Goal: Contribute content

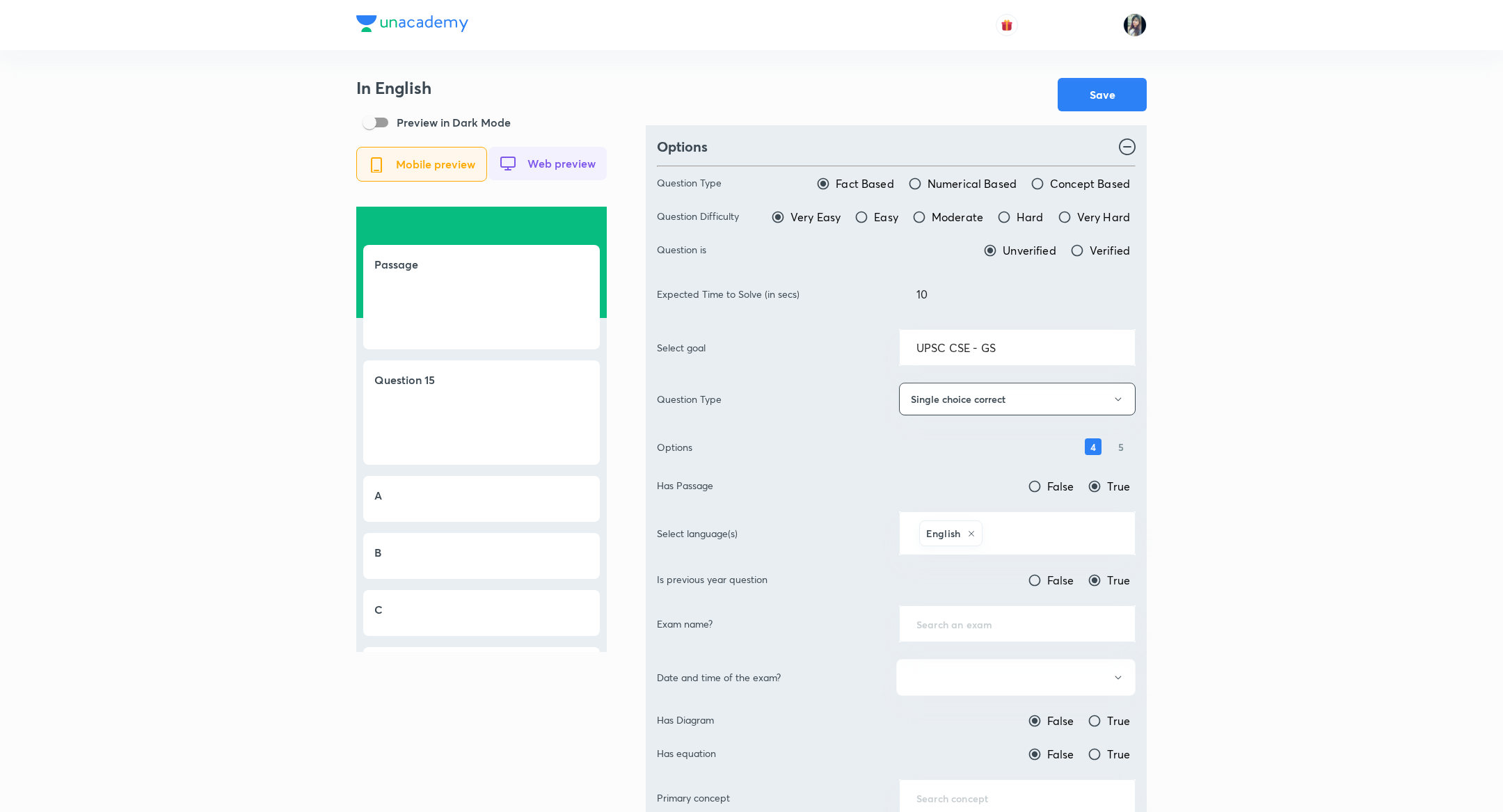
click at [921, 215] on input "Moderate" at bounding box center [919, 217] width 14 height 14
radio input "true"
radio input "false"
click at [1081, 250] on input "Verified" at bounding box center [1077, 251] width 14 height 14
radio input "true"
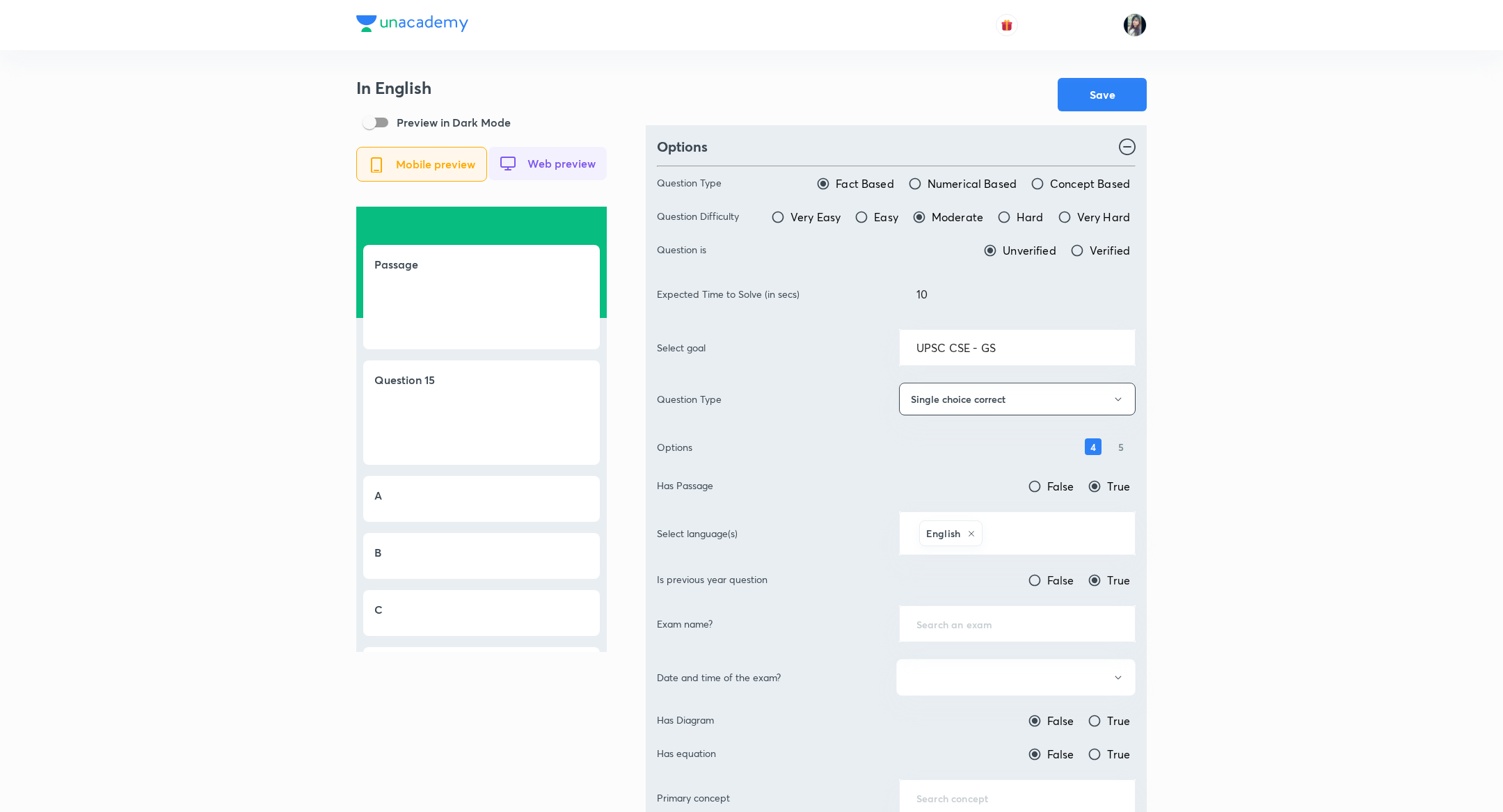
radio input "false"
click at [929, 297] on input "10" at bounding box center [1017, 294] width 235 height 35
type input "1"
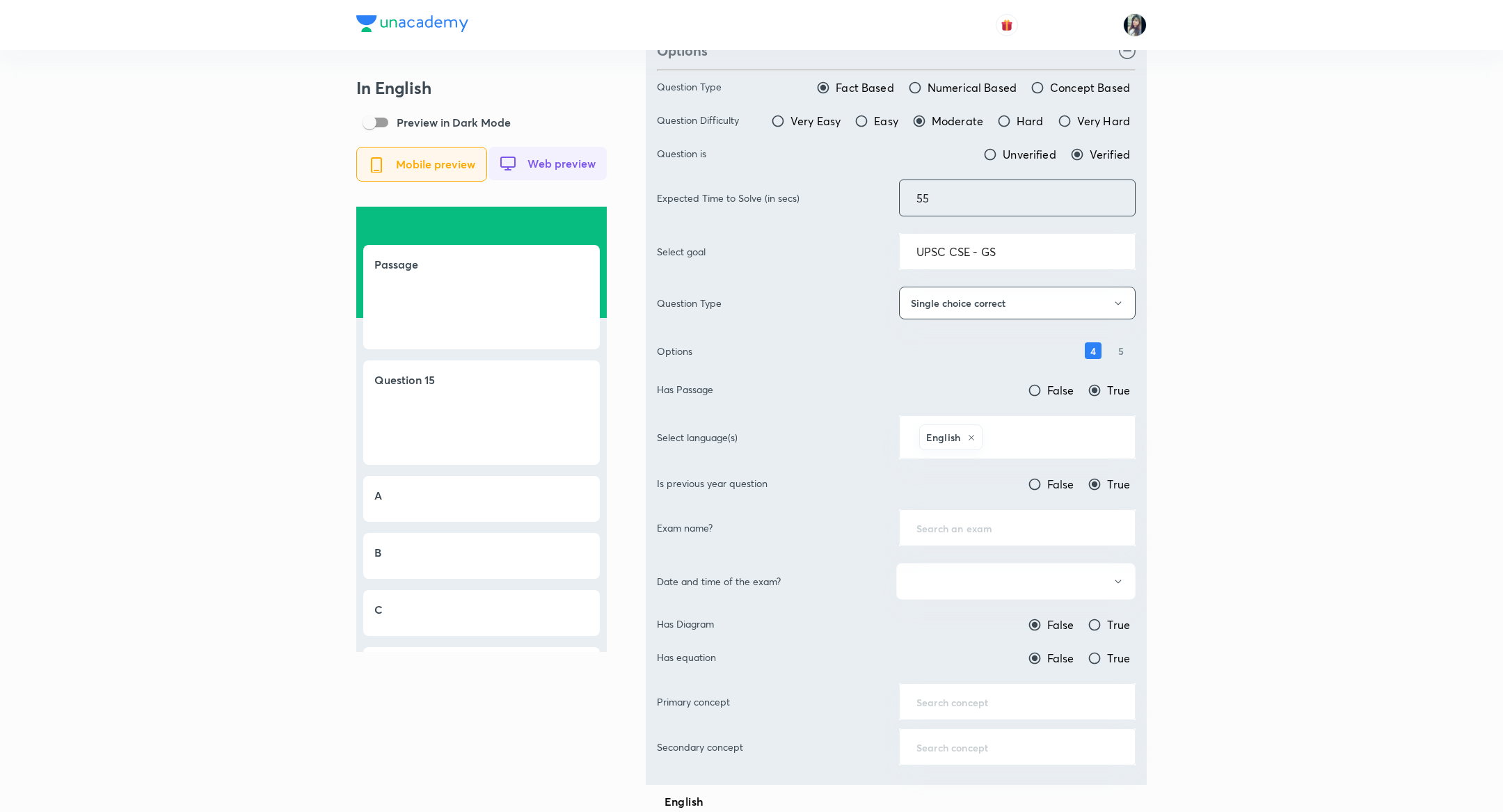
scroll to position [103, 0]
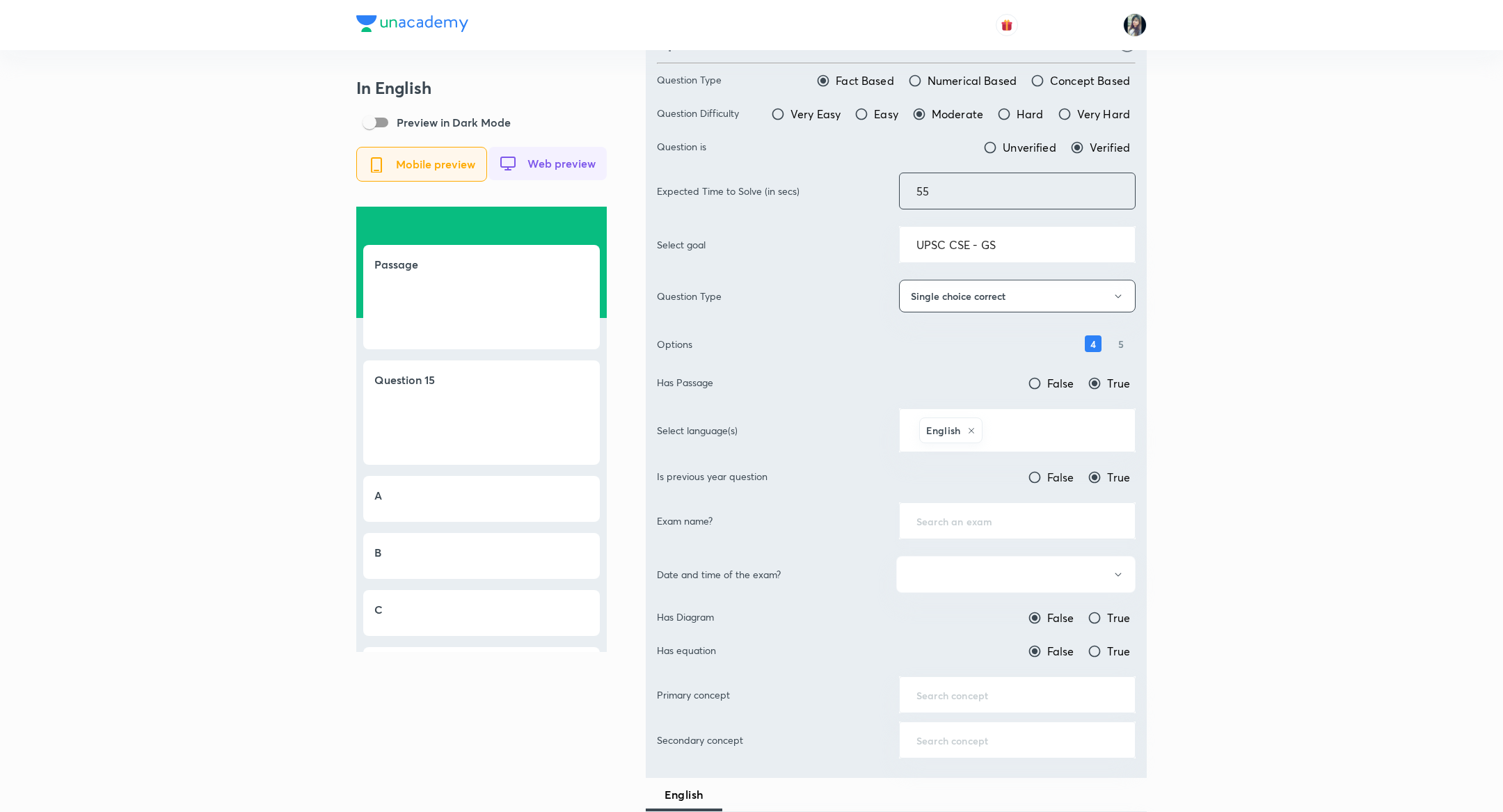
click at [1011, 525] on div "​" at bounding box center [1017, 521] width 237 height 37
type input "55"
click at [1011, 525] on div "​" at bounding box center [1017, 521] width 237 height 37
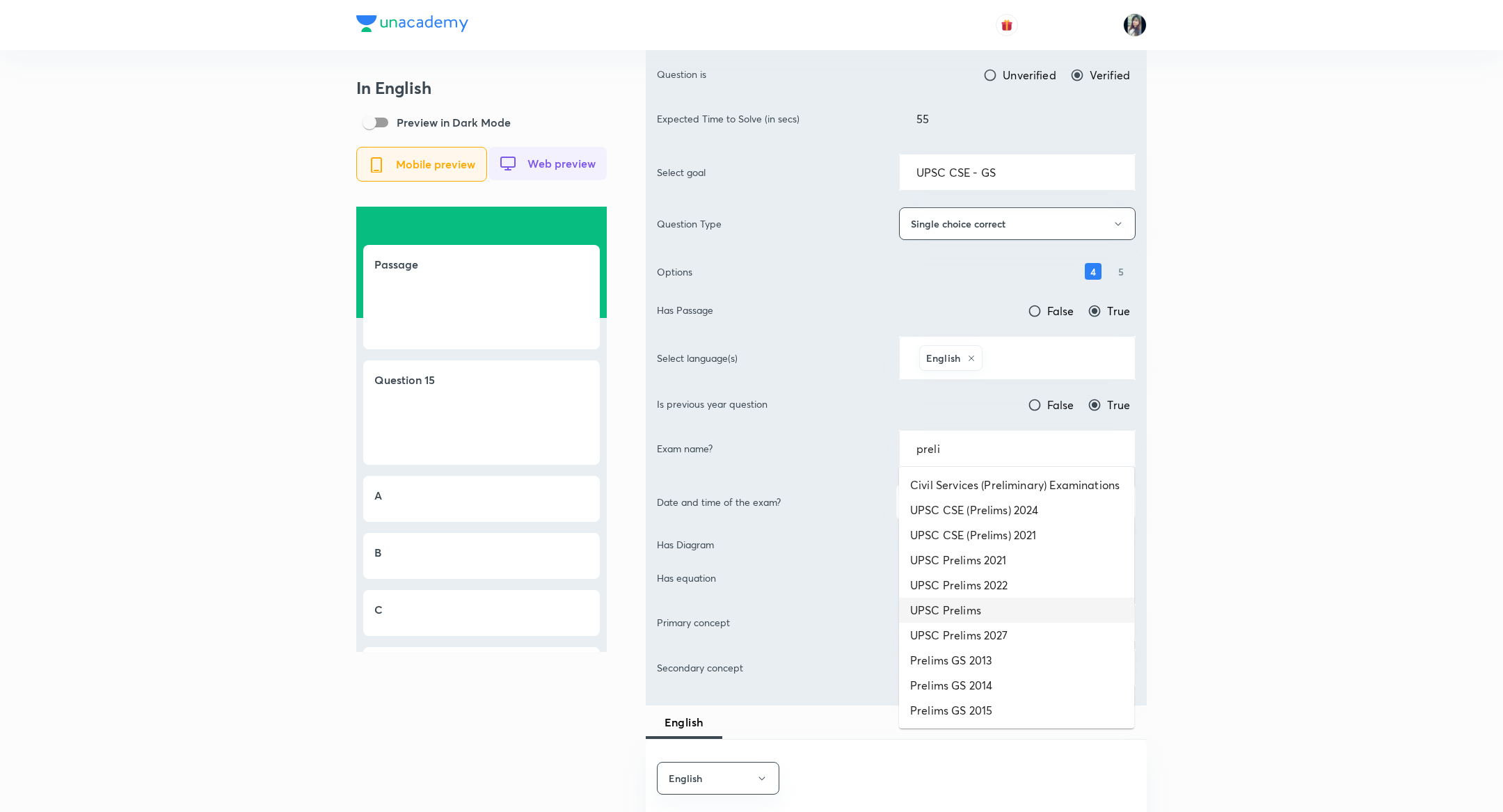
scroll to position [171, 0]
type input "p"
type input "2"
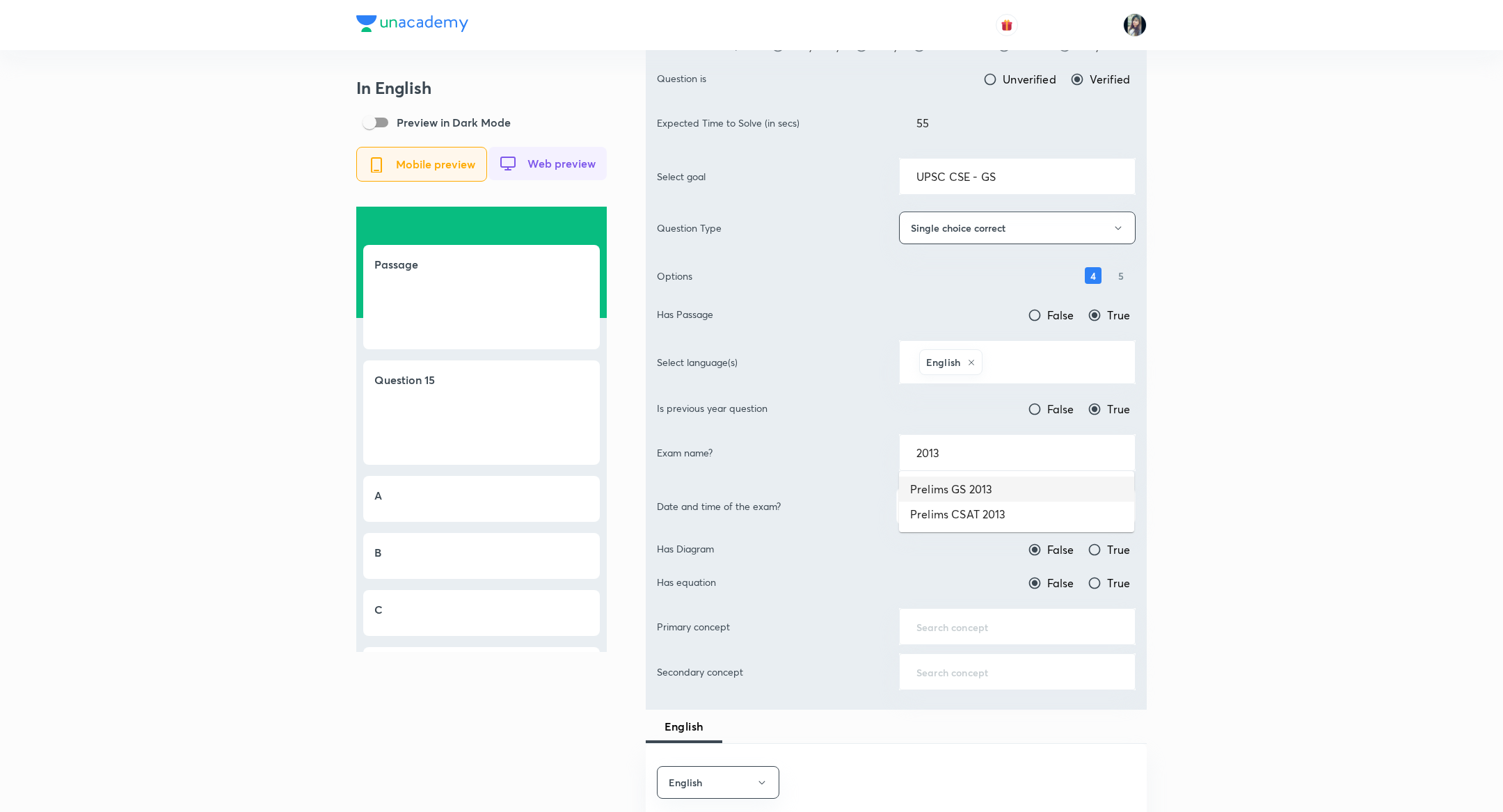
click at [1004, 494] on li "Prelims GS 2013" at bounding box center [1017, 490] width 235 height 25
type input "Prelims GS 2013"
click at [1010, 503] on button "button" at bounding box center [1016, 506] width 240 height 37
click at [963, 547] on span "[DATE] 9:30 AM" at bounding box center [1016, 548] width 221 height 15
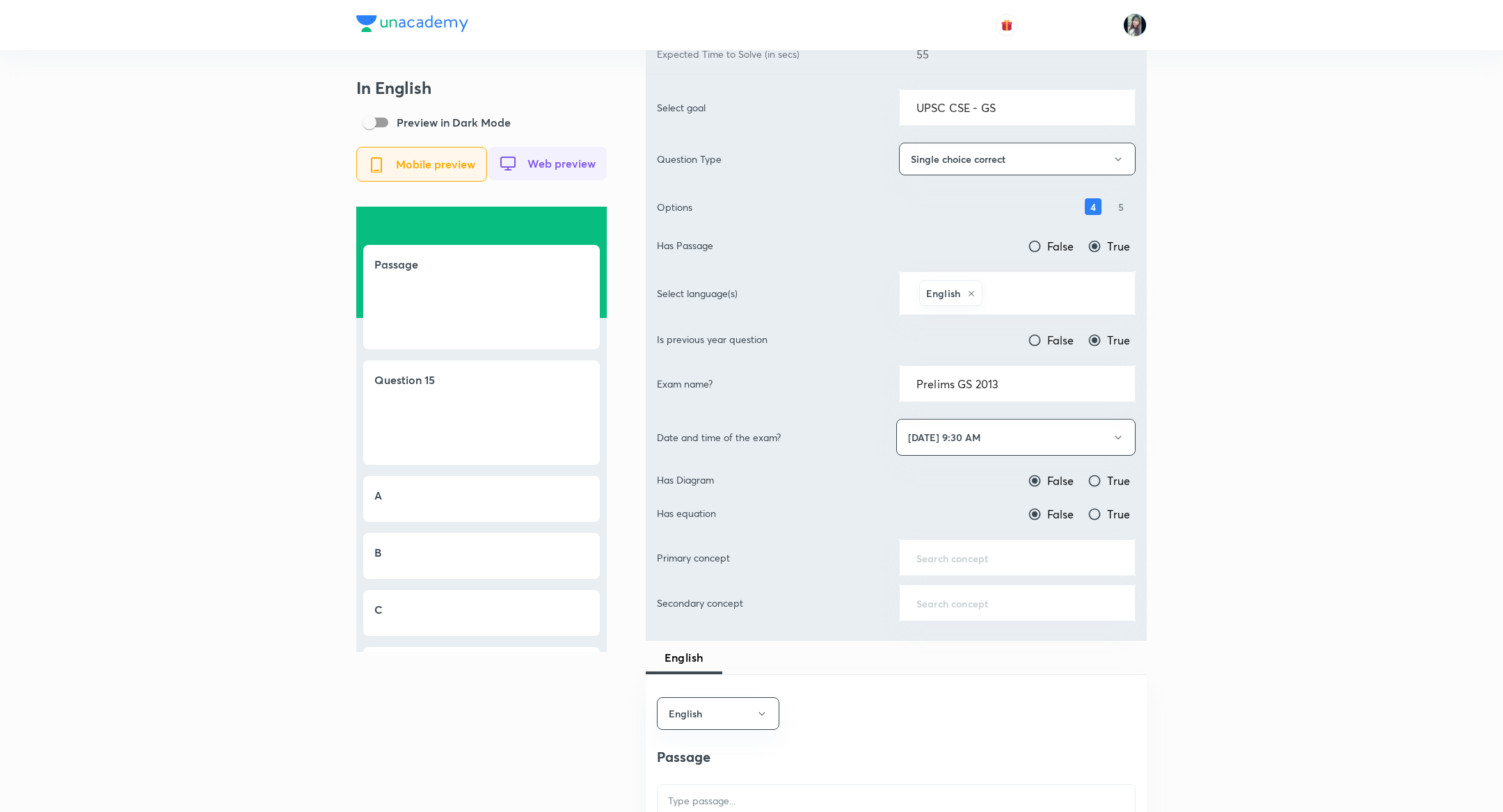
scroll to position [240, 0]
click at [1022, 561] on div "​" at bounding box center [1017, 557] width 237 height 37
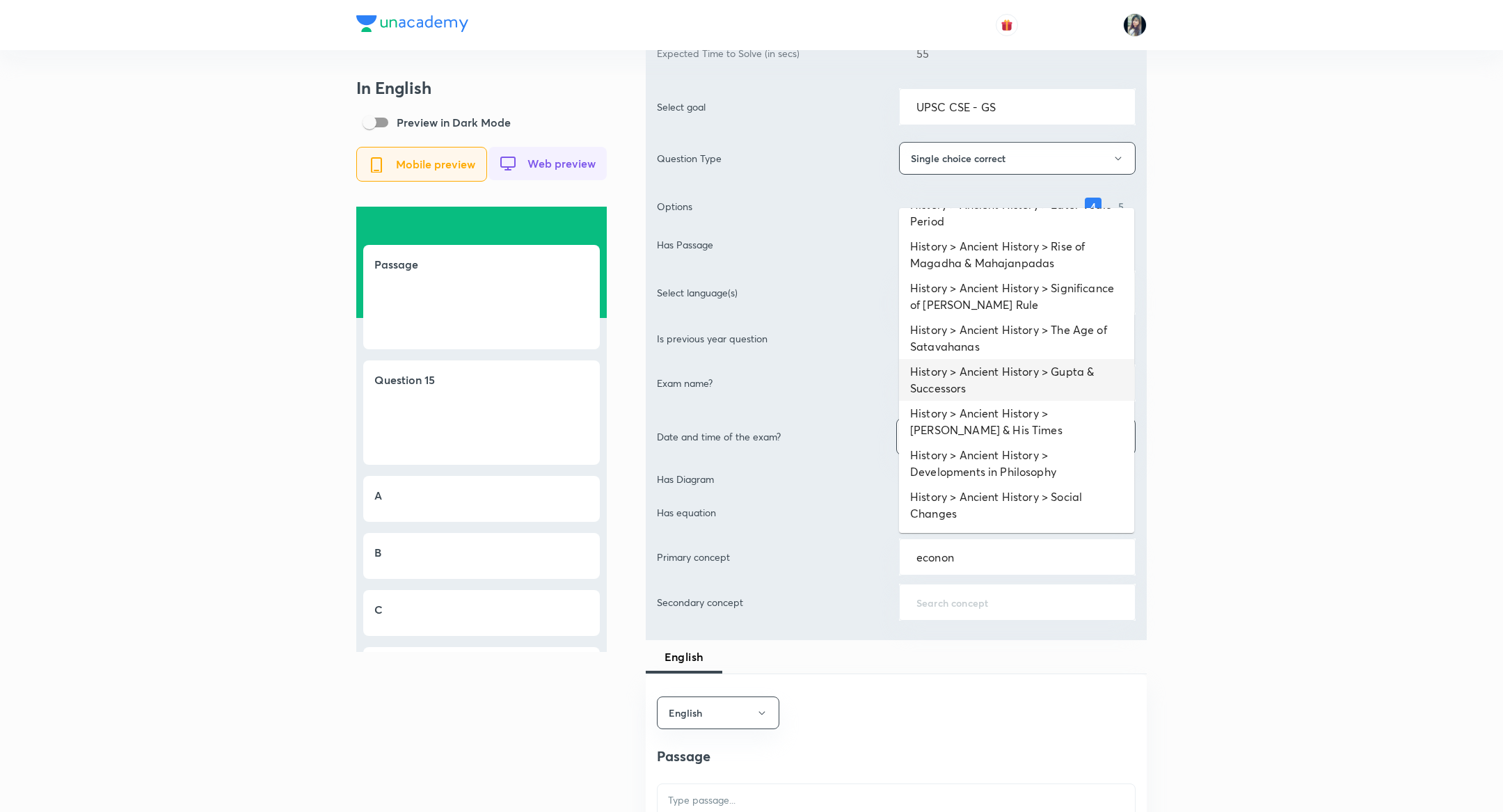
scroll to position [0, 0]
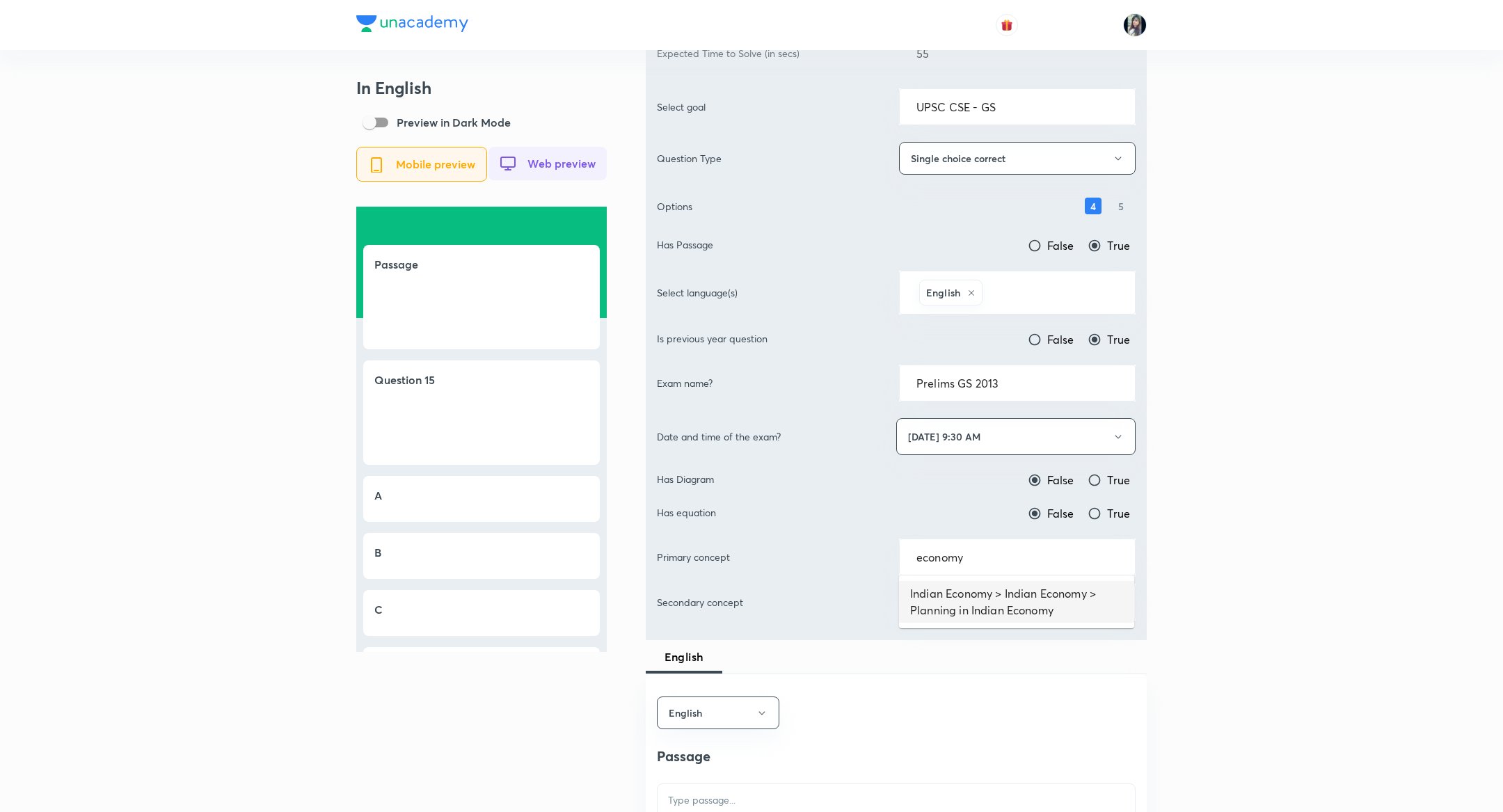
type input "economy"
click at [985, 555] on input "text" at bounding box center [1017, 557] width 201 height 13
type input "money"
